Goal: Information Seeking & Learning: Check status

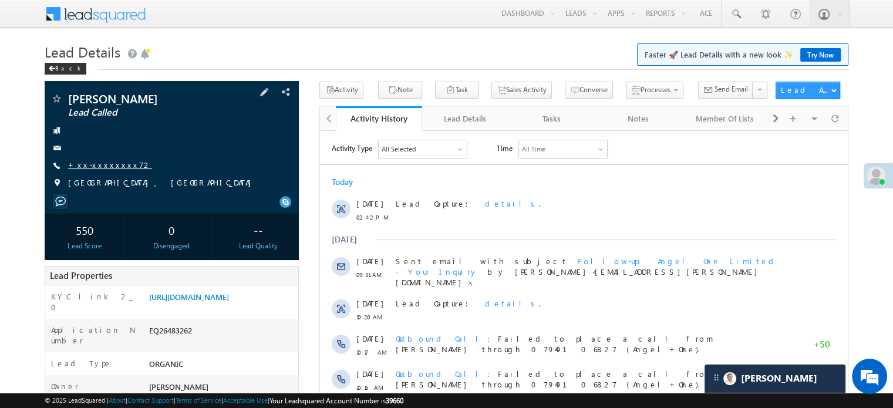
click at [100, 168] on link "+xx-xxxxxxxx72" at bounding box center [110, 165] width 84 height 10
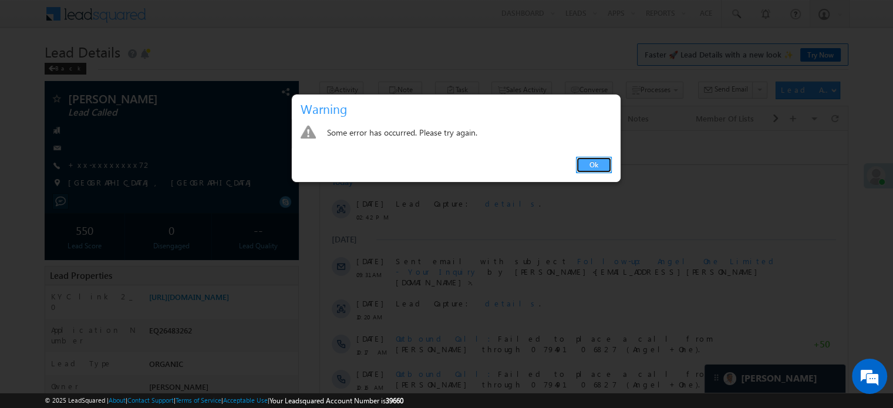
click at [586, 159] on link "Ok" at bounding box center [594, 165] width 36 height 16
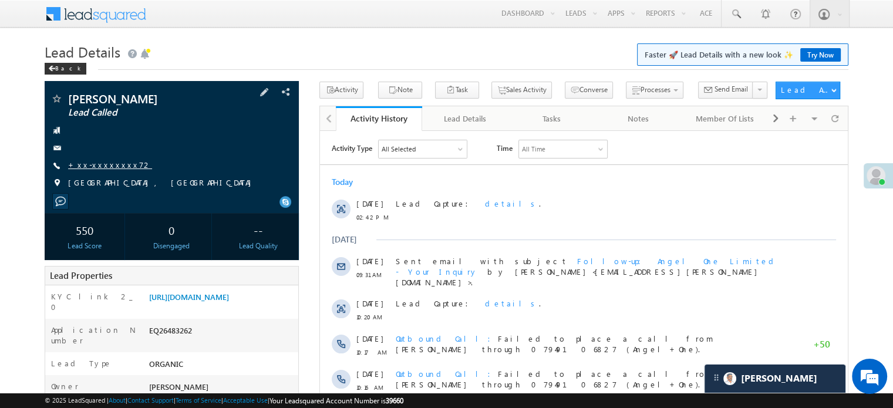
click at [99, 170] on link "+xx-xxxxxxxx72" at bounding box center [110, 165] width 84 height 10
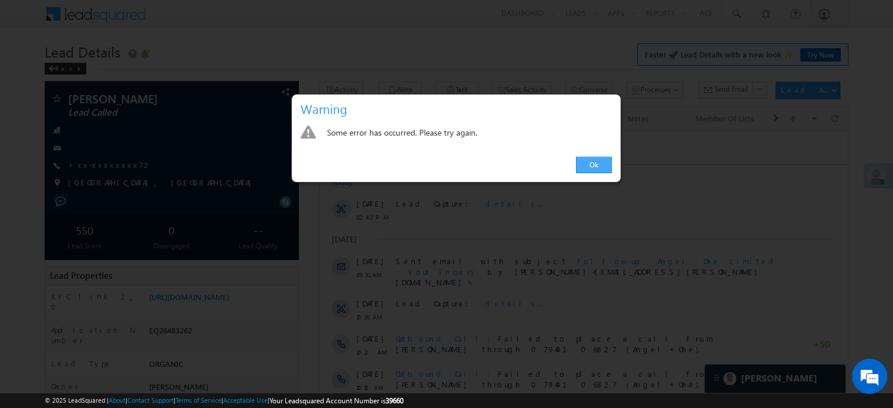
click at [590, 164] on link "Ok" at bounding box center [594, 165] width 36 height 16
